Goal: Task Accomplishment & Management: Use online tool/utility

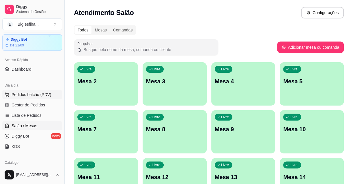
scroll to position [26, 0]
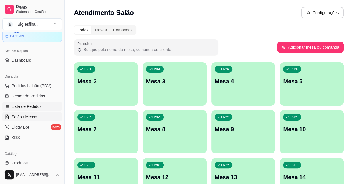
click at [33, 106] on span "Lista de Pedidos" at bounding box center [27, 107] width 30 height 6
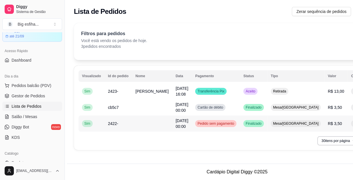
click at [141, 126] on td at bounding box center [152, 124] width 40 height 16
click at [33, 98] on span "Gestor de Pedidos" at bounding box center [28, 96] width 33 height 6
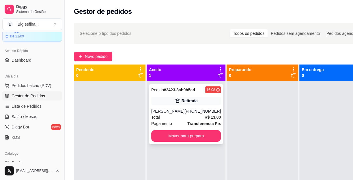
click at [159, 115] on span "Total" at bounding box center [155, 117] width 9 height 6
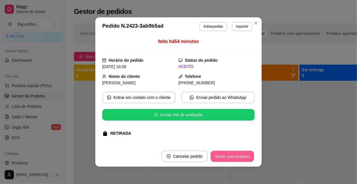
click at [228, 155] on button "Mover para preparo" at bounding box center [231, 156] width 43 height 11
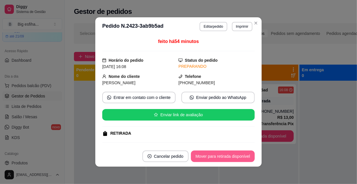
click at [216, 156] on button "Mover para retirada disponível" at bounding box center [223, 157] width 64 height 12
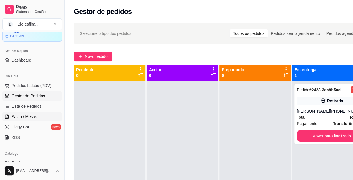
click at [33, 117] on span "Salão / Mesas" at bounding box center [25, 117] width 26 height 6
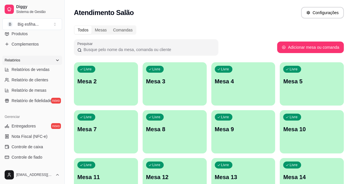
scroll to position [184, 0]
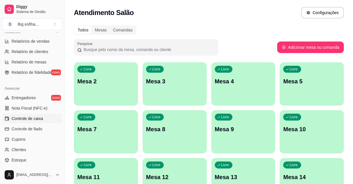
click at [36, 119] on span "Controle de caixa" at bounding box center [27, 119] width 31 height 6
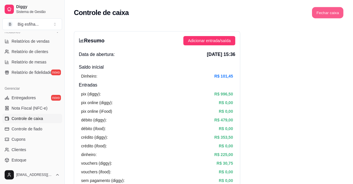
click at [330, 15] on button "Fechar caixa" at bounding box center [327, 12] width 31 height 11
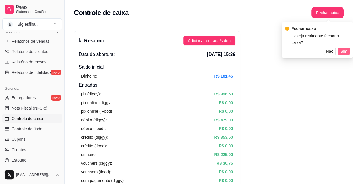
click at [343, 49] on span "Sim" at bounding box center [343, 51] width 7 height 6
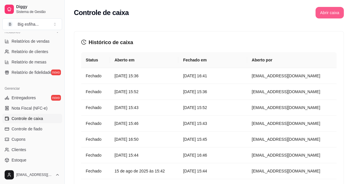
click at [336, 12] on button "Abrir caixa" at bounding box center [329, 13] width 28 height 12
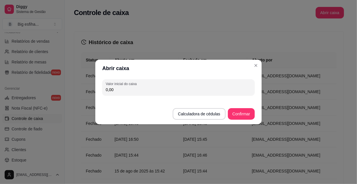
click at [159, 92] on input "0,00" at bounding box center [178, 90] width 145 height 6
type input "100,00"
click at [232, 112] on button "Confirmar" at bounding box center [241, 114] width 27 height 12
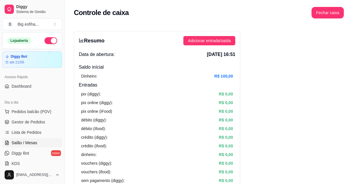
click at [22, 140] on span "Salão / Mesas" at bounding box center [25, 143] width 26 height 6
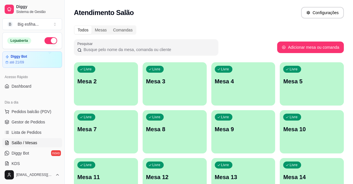
click at [287, 92] on div "Livre Mesa 5" at bounding box center [312, 80] width 62 height 35
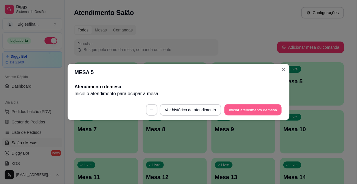
click at [250, 111] on button "Iniciar atendimento de mesa" at bounding box center [252, 109] width 57 height 11
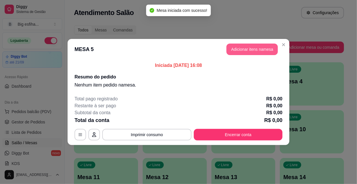
click at [236, 53] on button "Adicionar itens na mesa" at bounding box center [251, 50] width 51 height 12
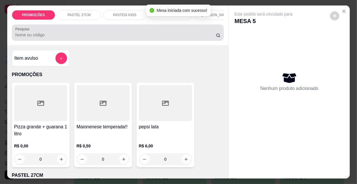
click at [60, 38] on input "Pesquisa" at bounding box center [115, 35] width 201 height 6
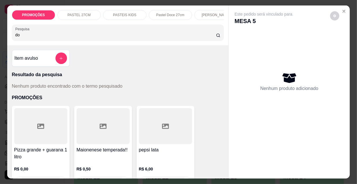
type input "d"
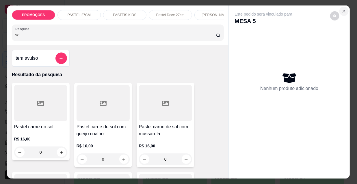
type input "sol"
click at [342, 7] on button "Close" at bounding box center [343, 11] width 9 height 9
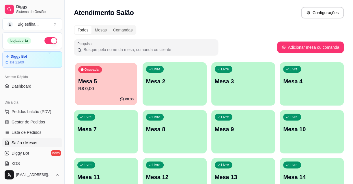
click at [111, 78] on p "Mesa 5" at bounding box center [105, 82] width 55 height 8
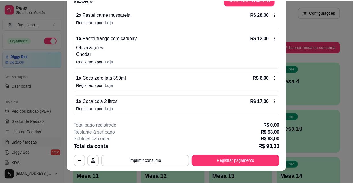
scroll to position [17, 0]
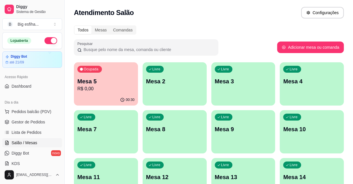
click at [71, 16] on div "Atendimento Salão Configurações" at bounding box center [209, 11] width 288 height 22
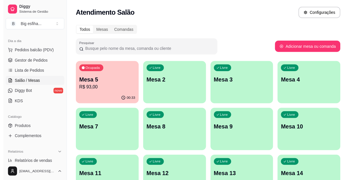
scroll to position [52, 0]
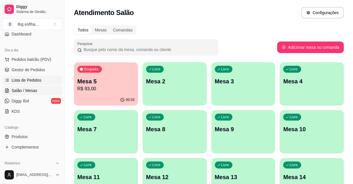
click at [23, 81] on span "Lista de Pedidos" at bounding box center [27, 80] width 30 height 6
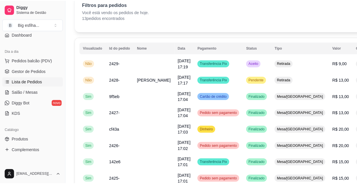
scroll to position [24, 0]
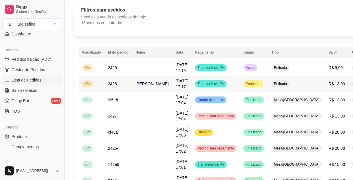
click at [268, 88] on td "Retirada" at bounding box center [296, 84] width 57 height 16
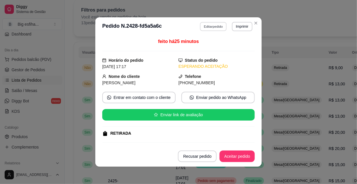
click at [216, 29] on button "Editar pedido" at bounding box center [213, 26] width 27 height 9
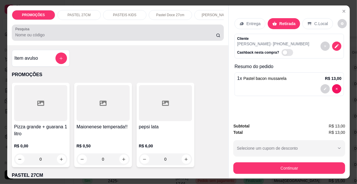
click at [181, 36] on input "Pesquisa" at bounding box center [115, 35] width 201 height 6
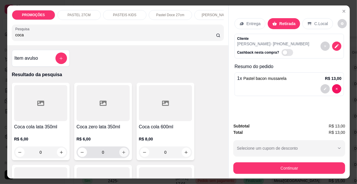
type input "coca"
click at [122, 155] on icon "increase-product-quantity" at bounding box center [124, 152] width 4 height 4
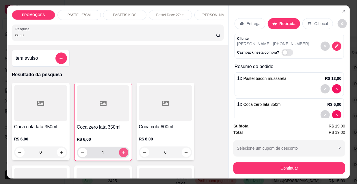
type input "1"
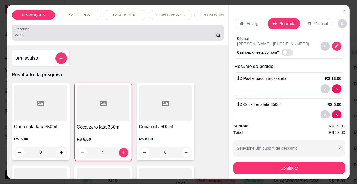
click at [89, 37] on input "coca" at bounding box center [115, 35] width 201 height 6
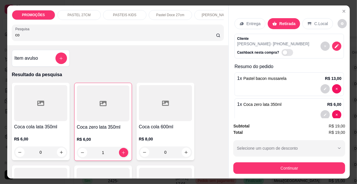
type input "c"
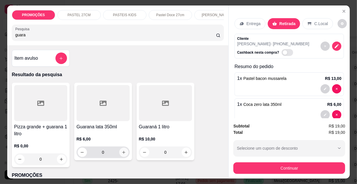
type input "guara"
click at [123, 155] on icon "increase-product-quantity" at bounding box center [124, 152] width 4 height 4
type input "1"
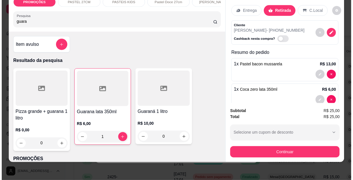
scroll to position [15, 0]
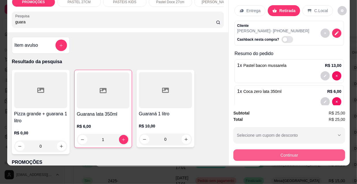
click at [269, 152] on button "Continuar" at bounding box center [289, 155] width 112 height 12
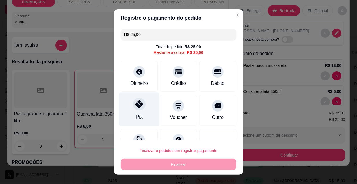
click at [140, 107] on div at bounding box center [139, 104] width 13 height 13
type input "R$ 0,00"
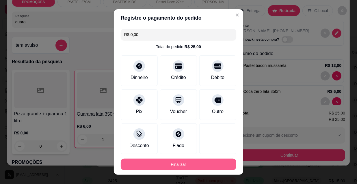
click at [174, 165] on button "Finalizar" at bounding box center [178, 165] width 115 height 12
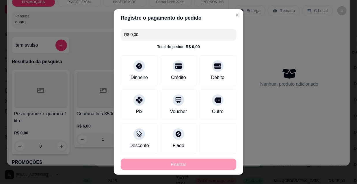
type input "0"
type input "-R$ 25,00"
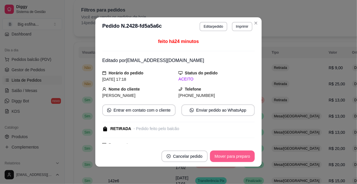
click at [247, 151] on button "Mover para preparo" at bounding box center [232, 157] width 45 height 12
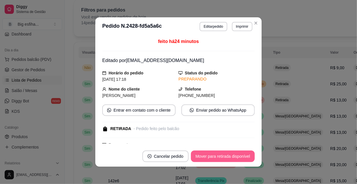
click at [237, 159] on button "Mover para retirada disponível" at bounding box center [223, 157] width 64 height 12
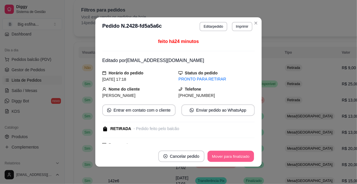
click at [237, 160] on button "Mover para finalizado" at bounding box center [231, 156] width 46 height 11
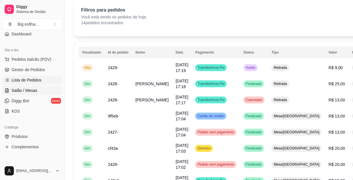
click at [30, 94] on link "Salão / Mesas" at bounding box center [32, 90] width 60 height 9
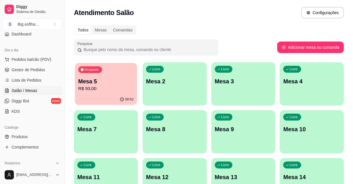
click at [109, 89] on p "R$ 93,00" at bounding box center [105, 88] width 55 height 7
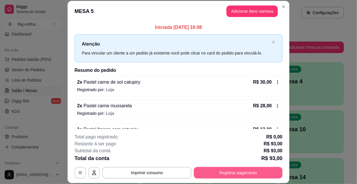
click at [225, 170] on button "Registrar pagamento" at bounding box center [238, 173] width 89 height 12
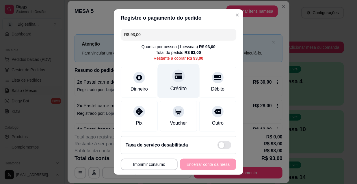
click at [180, 81] on div "Crédito" at bounding box center [178, 81] width 41 height 34
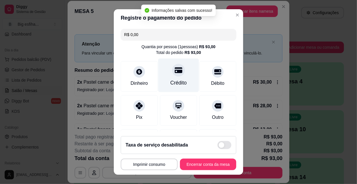
type input "R$ 0,00"
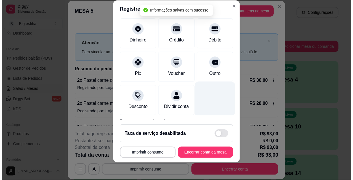
scroll to position [67, 0]
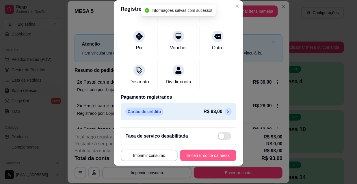
click at [209, 154] on button "Encerrar conta da mesa" at bounding box center [208, 156] width 56 height 12
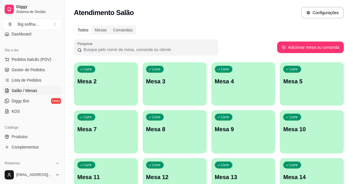
click at [32, 69] on span "Gestor de Pedidos" at bounding box center [28, 70] width 33 height 6
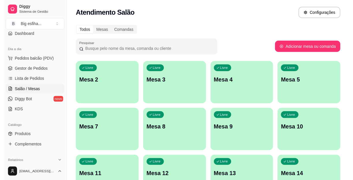
click at [18, 89] on span "Salão / Mesas" at bounding box center [25, 91] width 26 height 6
